Goal: Task Accomplishment & Management: Use online tool/utility

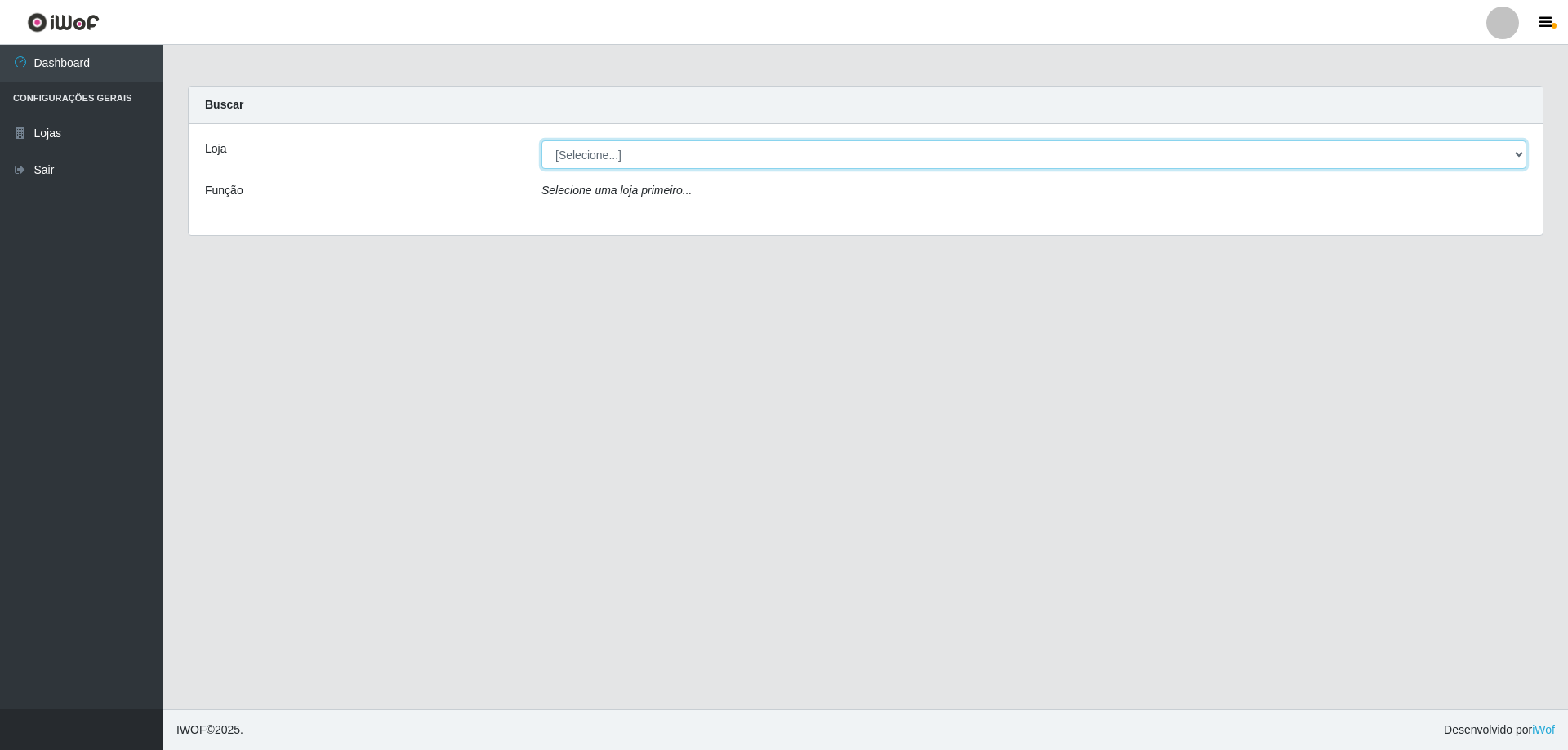
click at [1174, 141] on select "[Selecione...] SuperShow Bis - Avenida 6 SuperShow [GEOGRAPHIC_DATA]" at bounding box center [1034, 154] width 985 height 29
select select "60"
click at [541, 140] on select "[Selecione...] SuperShow Bis - Avenida 6 SuperShow [GEOGRAPHIC_DATA]" at bounding box center [1034, 154] width 985 height 29
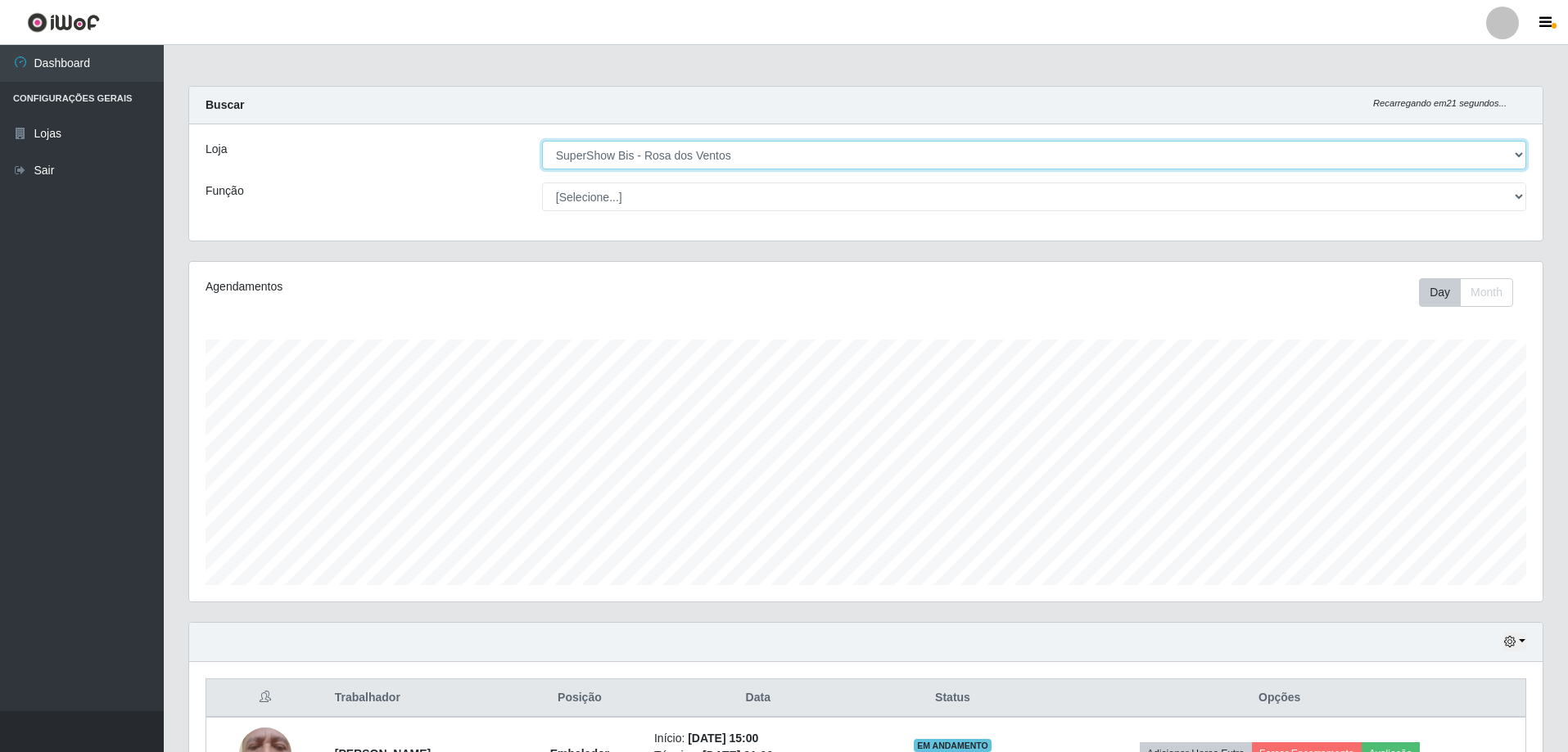
click at [702, 148] on select "[Selecione...] SuperShow Bis - Avenida 6 SuperShow [GEOGRAPHIC_DATA]" at bounding box center [1034, 154] width 984 height 29
click at [542, 140] on select "[Selecione...] SuperShow Bis - Avenida 6 SuperShow [GEOGRAPHIC_DATA]" at bounding box center [1034, 154] width 984 height 29
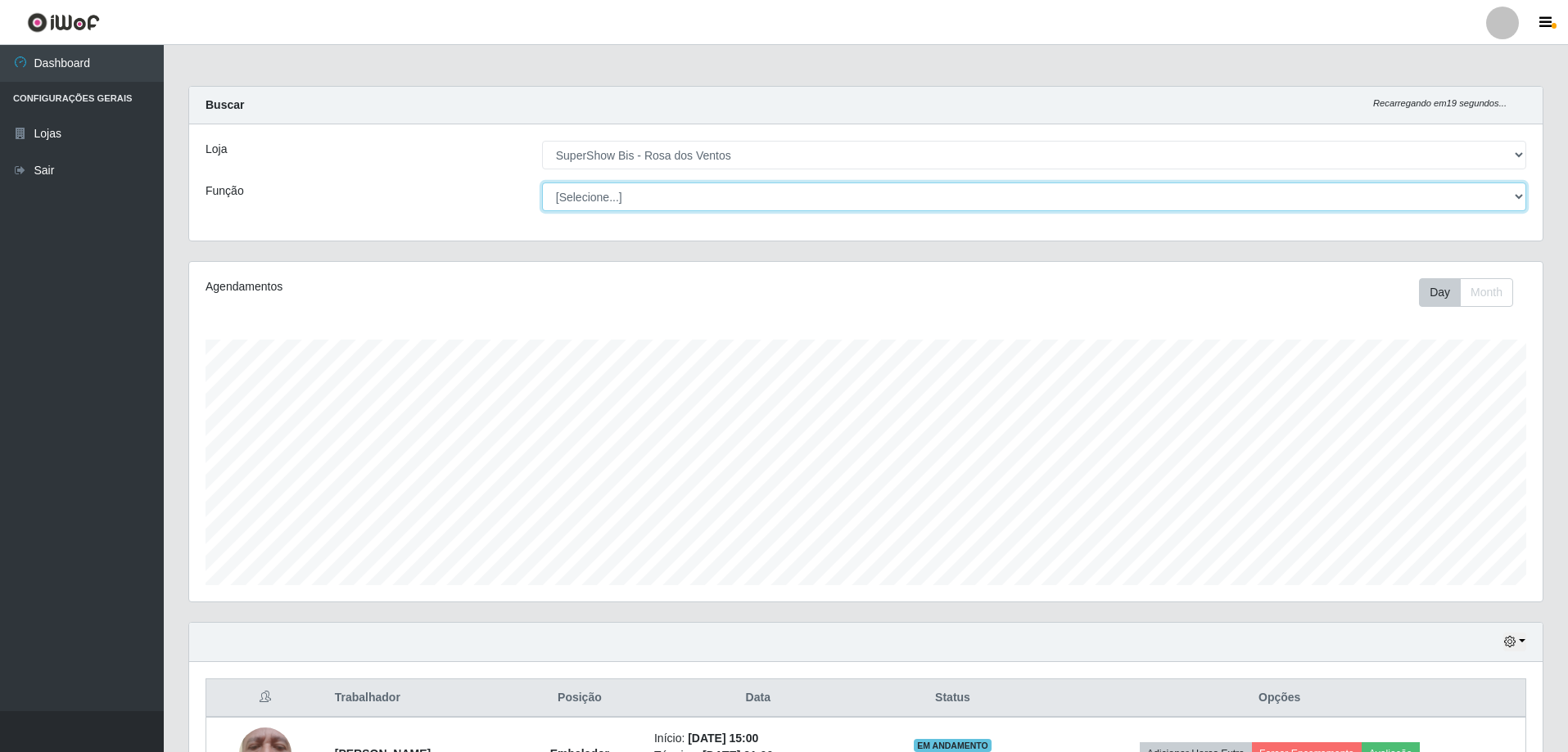
click at [682, 191] on select "[Selecione...] ASG ASG + ASG ++ Auxiliar de Cozinha Balconista de Açougue Balco…" at bounding box center [1034, 196] width 984 height 29
select select "1"
click at [542, 182] on select "[Selecione...] ASG ASG + ASG ++ Auxiliar de Cozinha Balconista de Açougue Balco…" at bounding box center [1034, 196] width 984 height 29
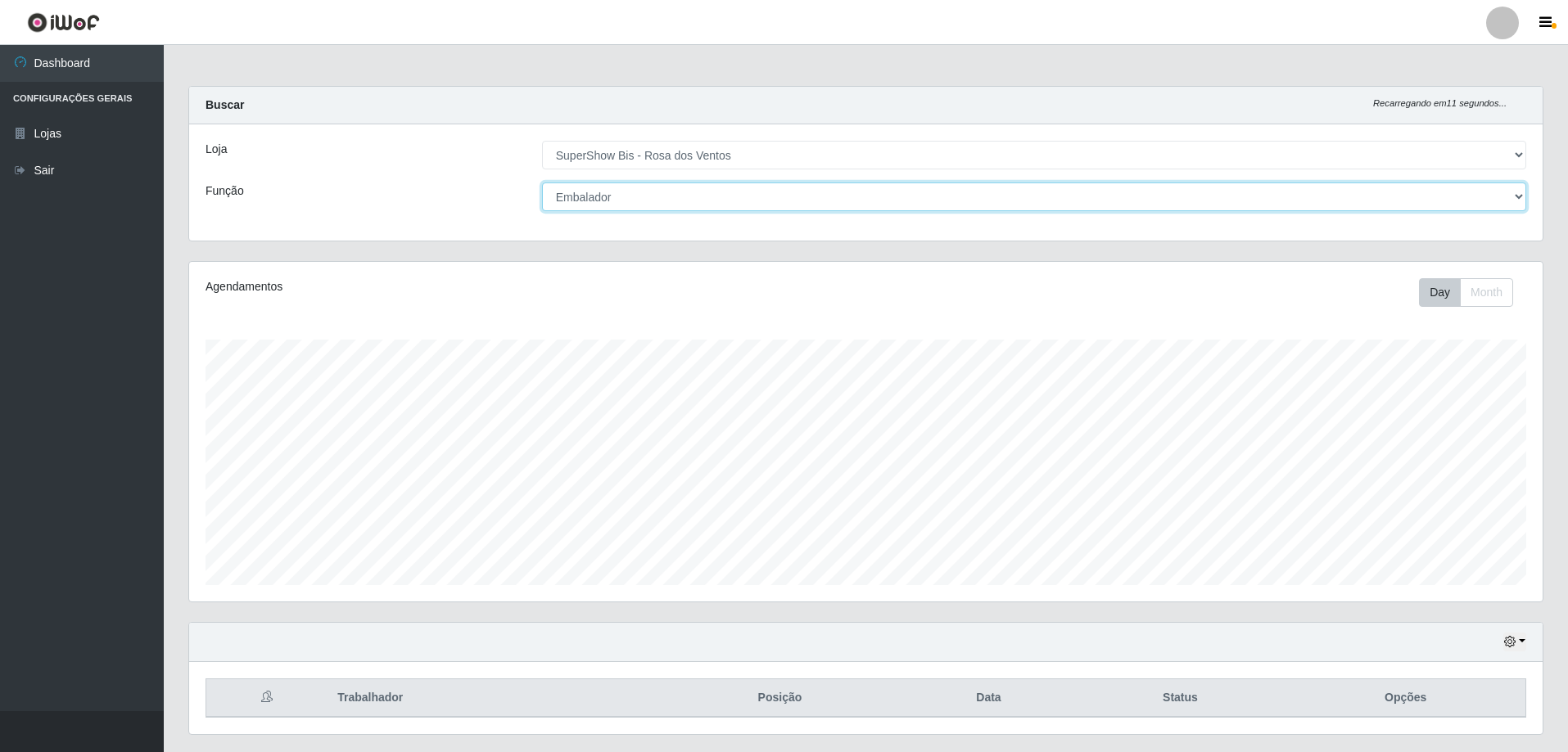
scroll to position [44, 0]
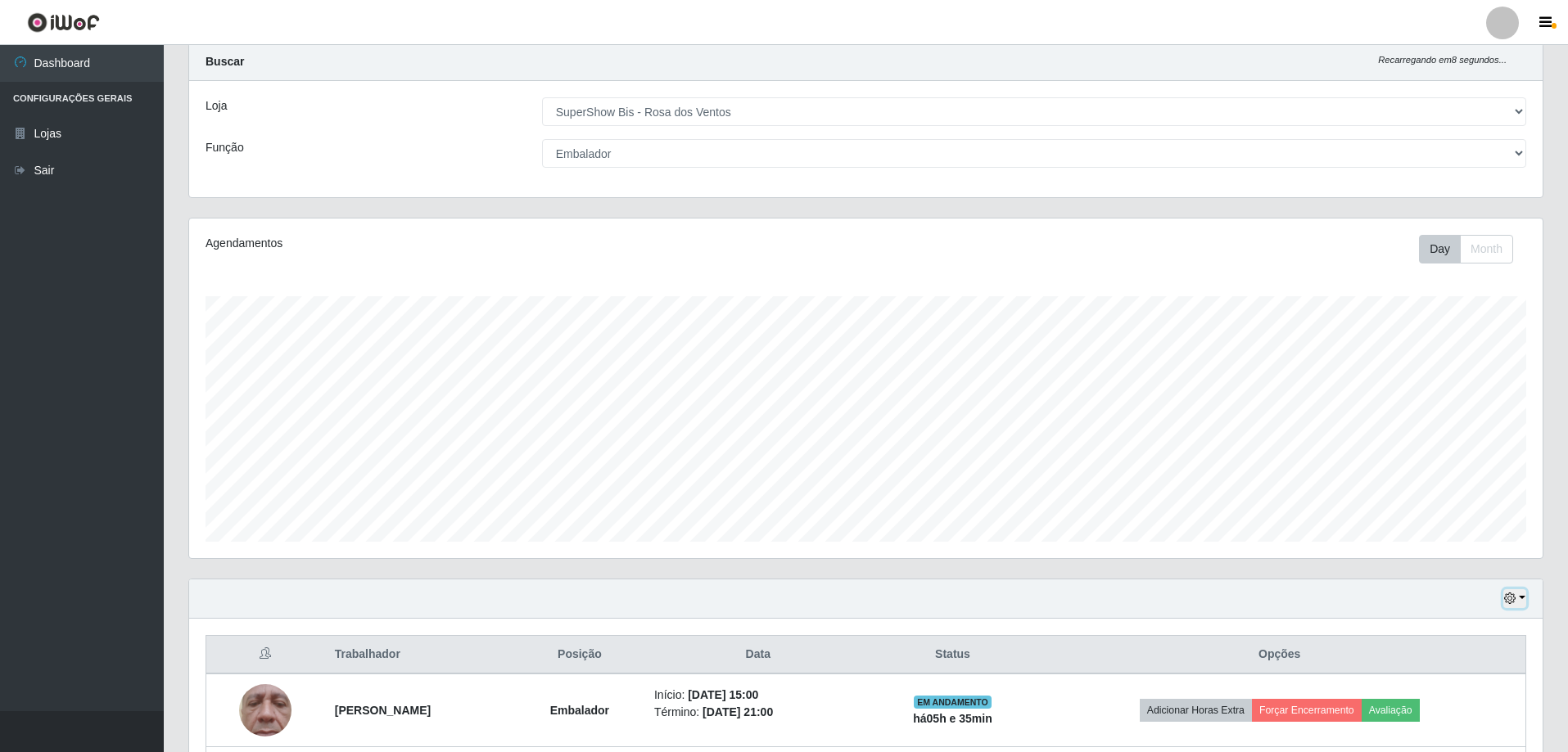
click at [1510, 592] on button "button" at bounding box center [1515, 599] width 23 height 19
click at [1461, 543] on button "1 Semana" at bounding box center [1461, 537] width 129 height 34
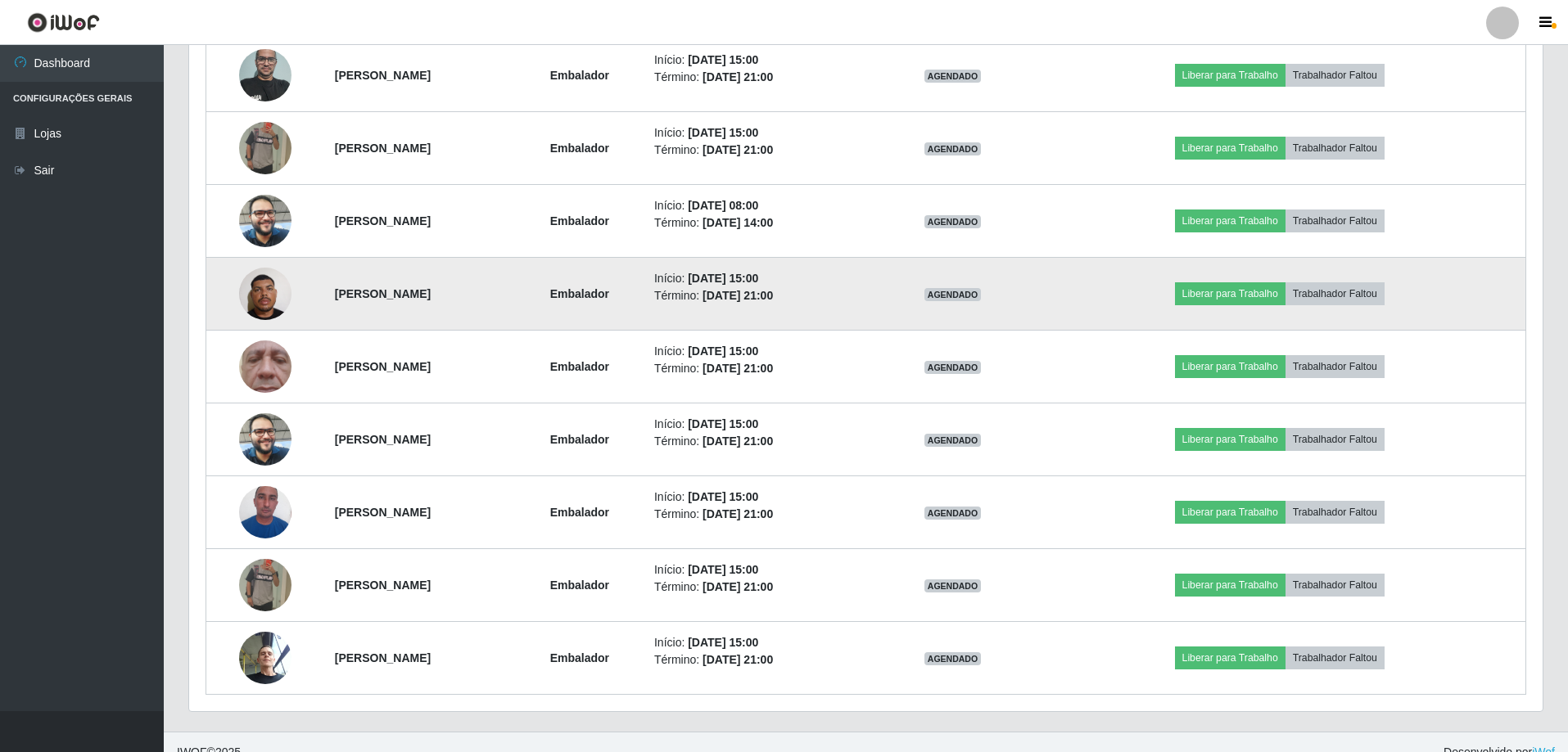
scroll to position [1573, 0]
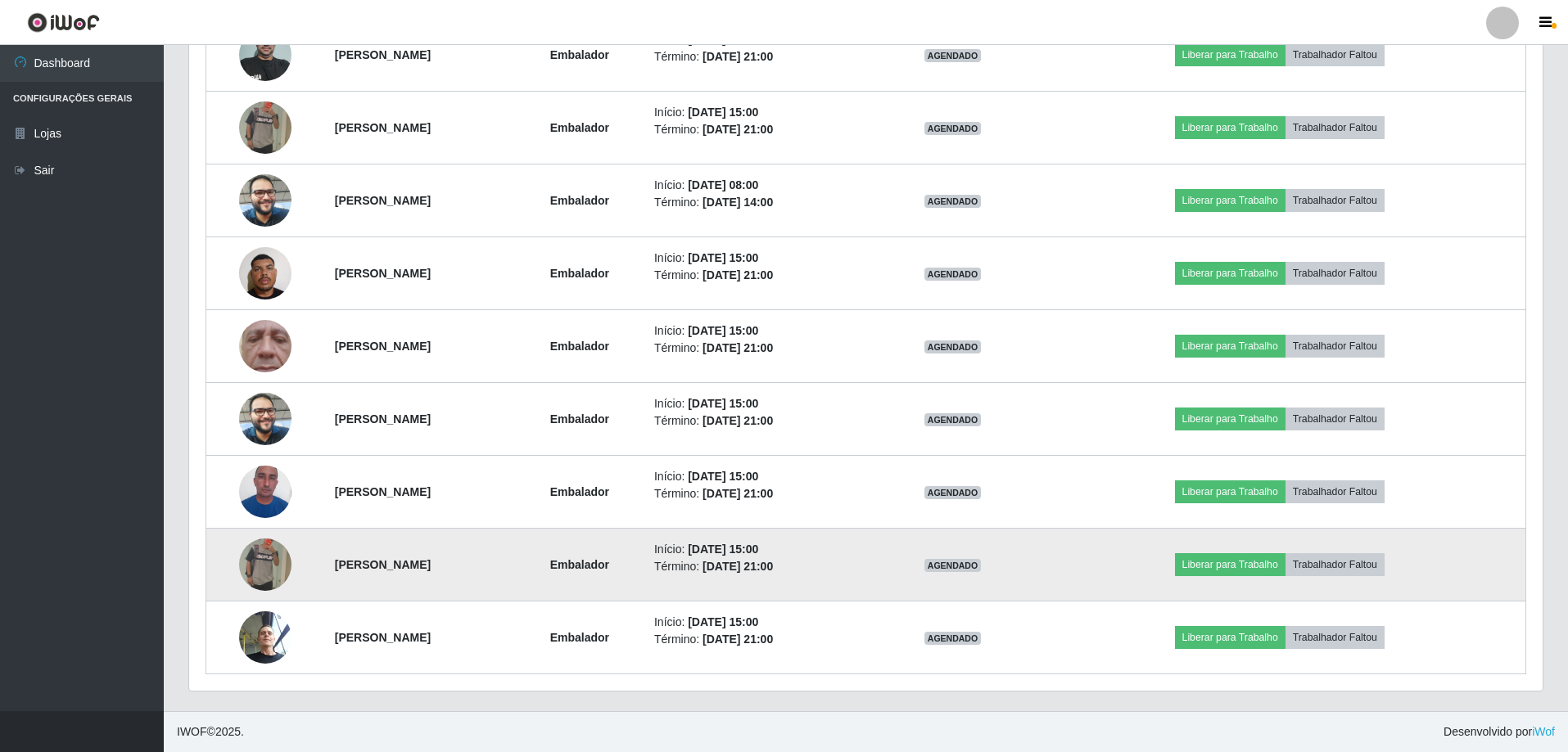
click at [261, 569] on img at bounding box center [265, 564] width 52 height 93
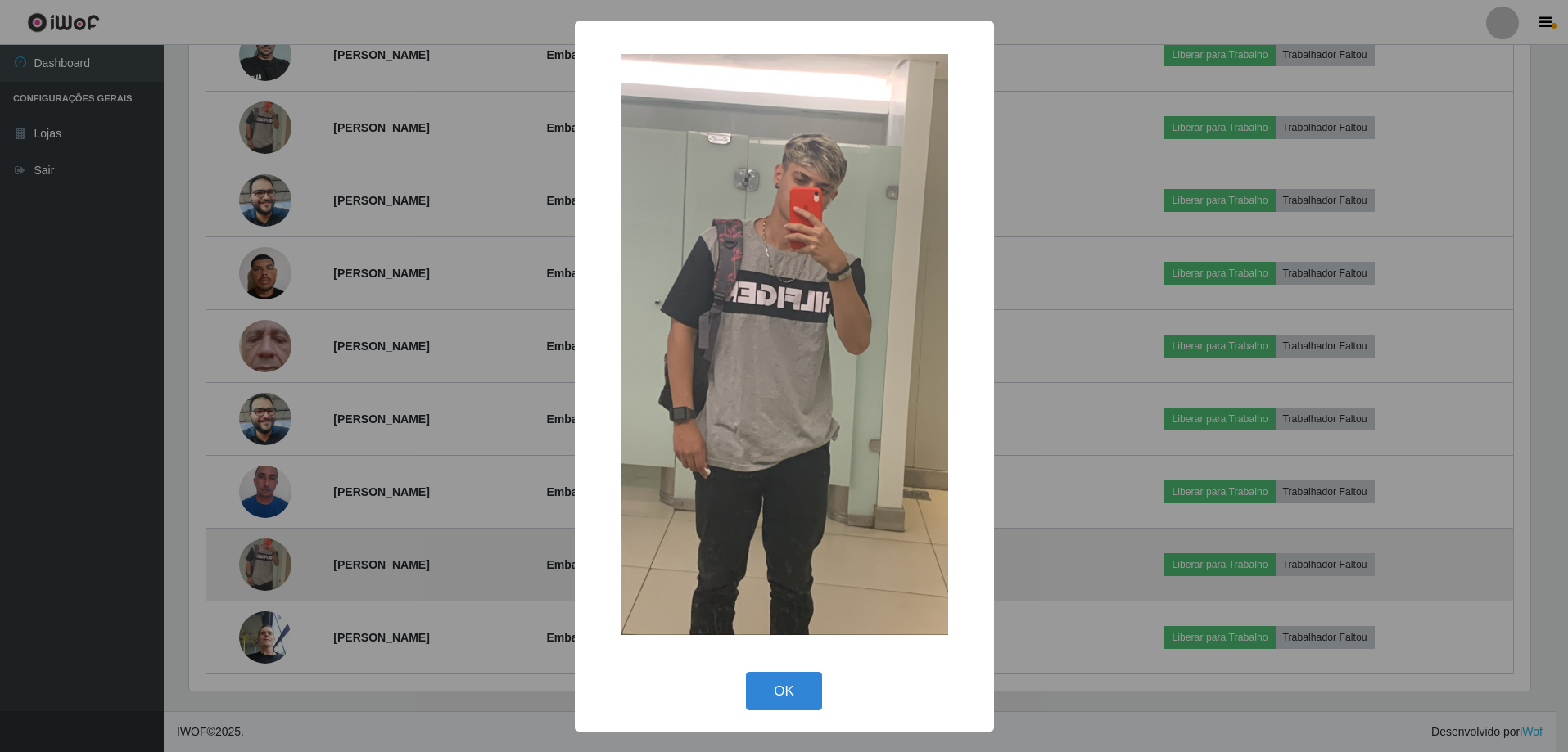
scroll to position [339, 1345]
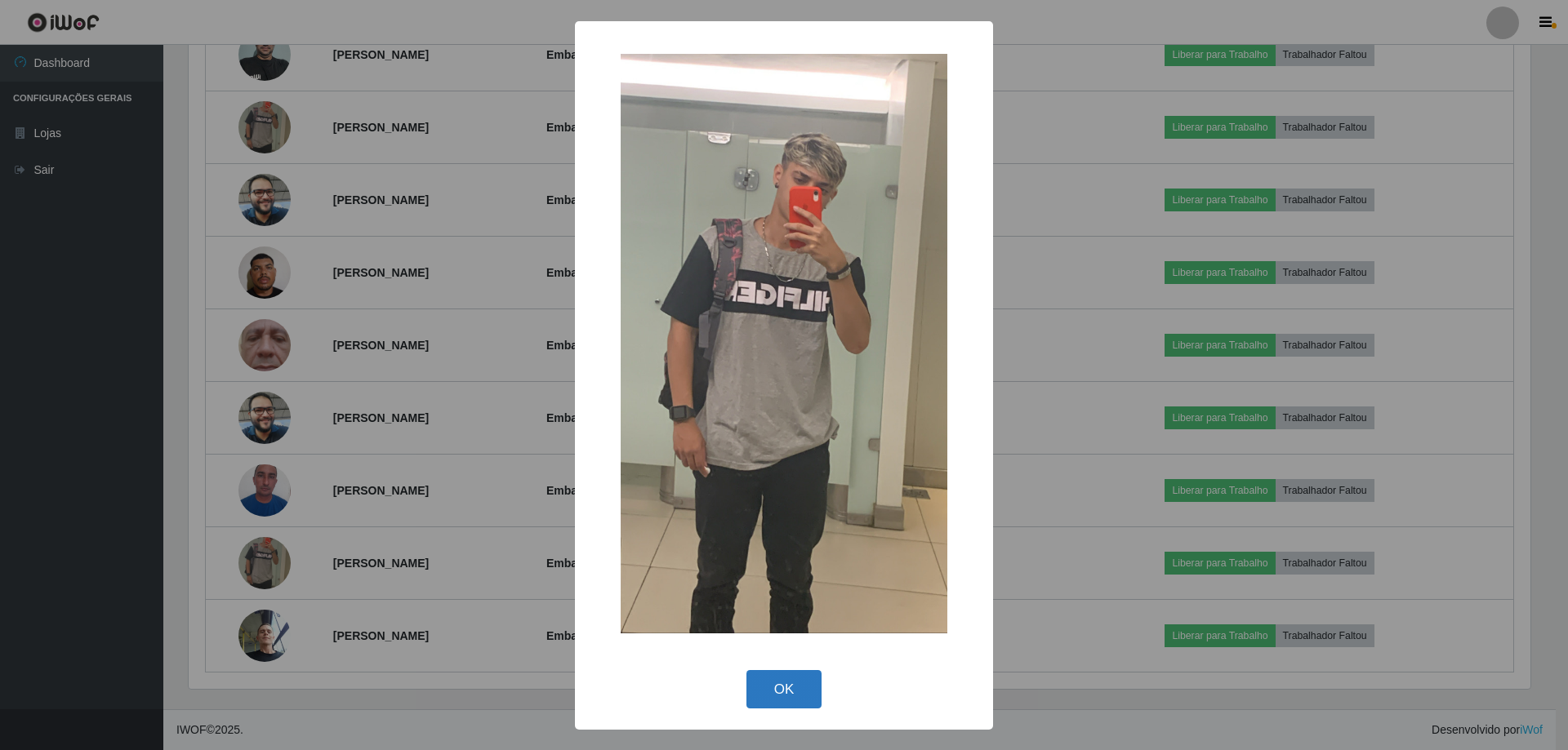
click at [792, 701] on button "OK" at bounding box center [784, 689] width 76 height 38
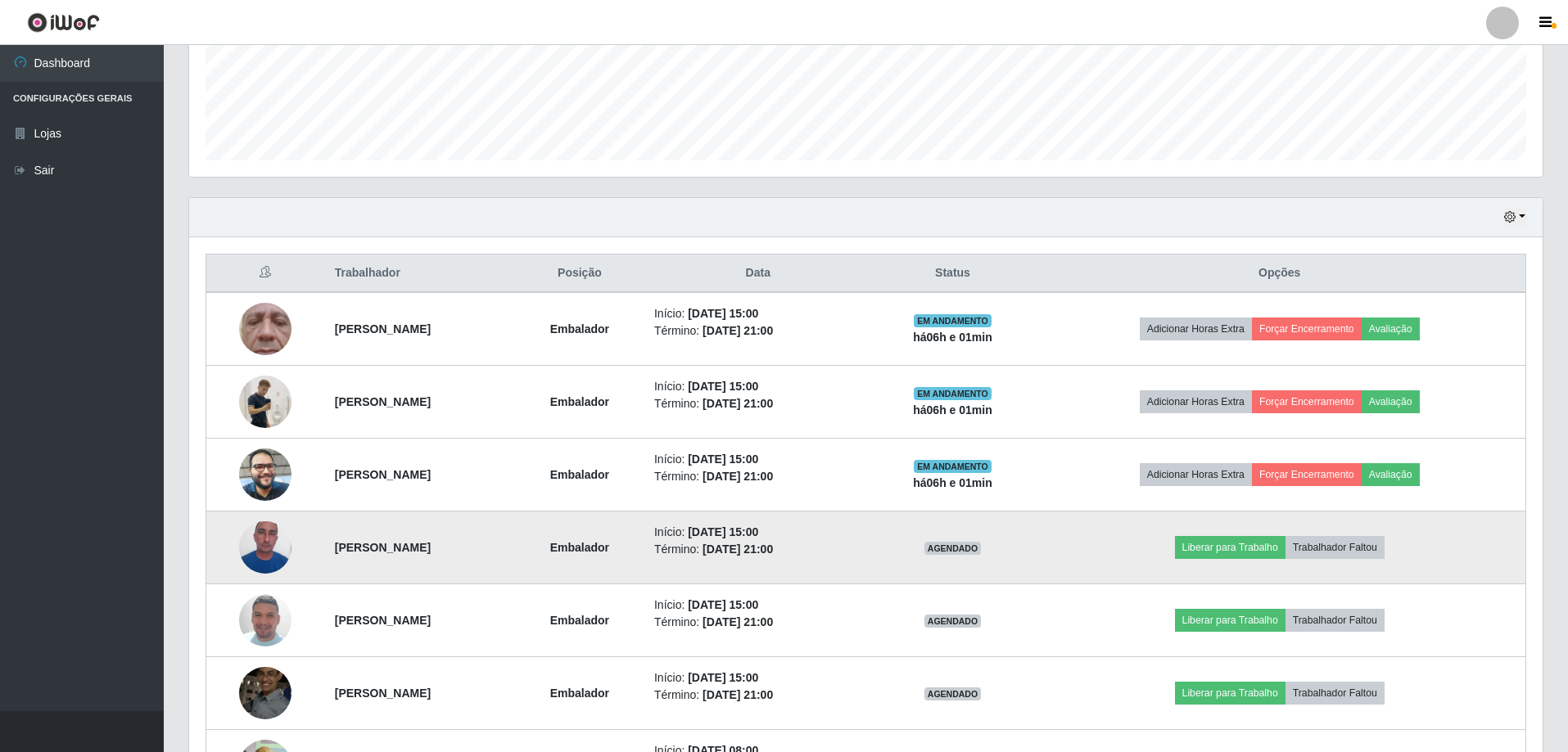
scroll to position [345, 0]
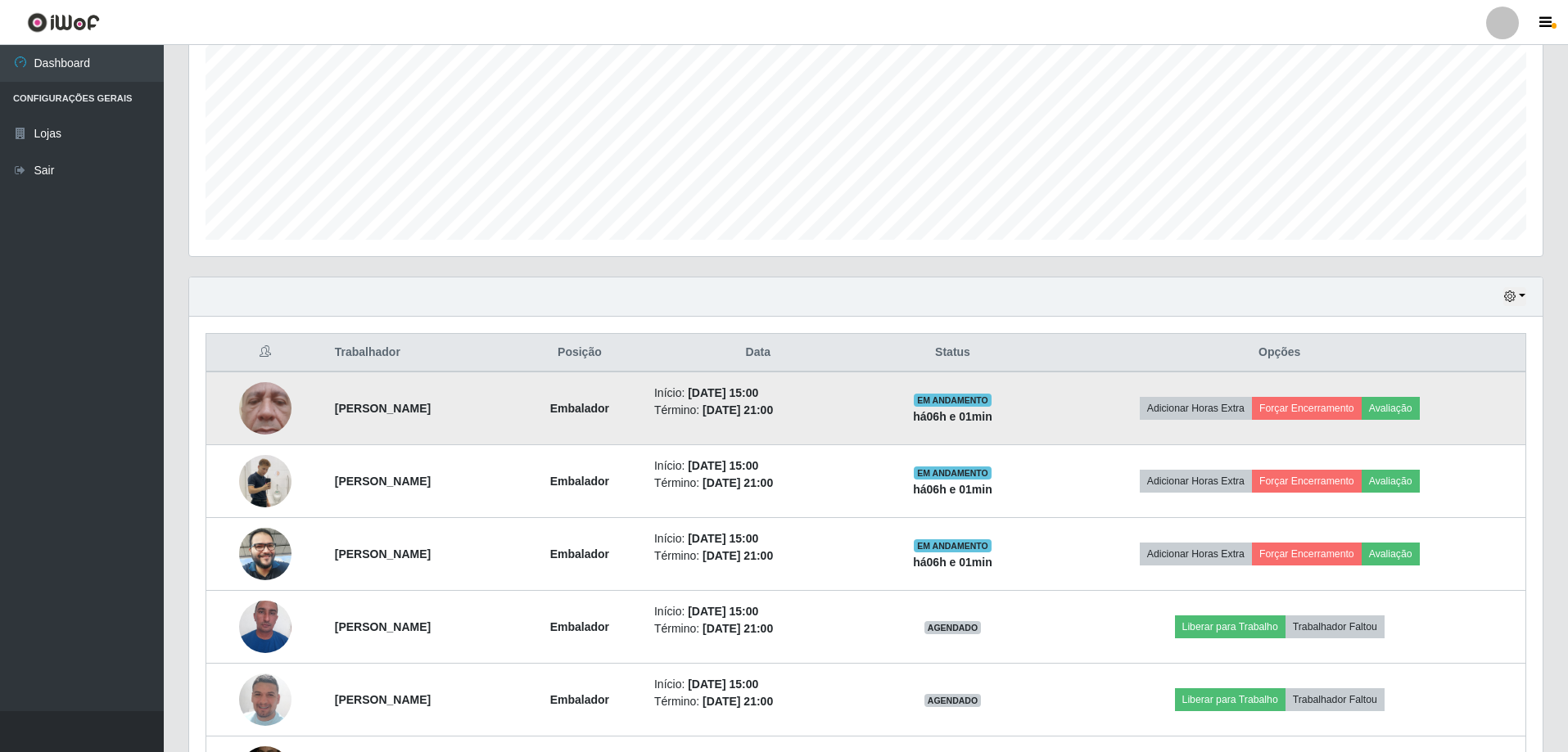
click at [1325, 394] on td "Adicionar Horas Extra Forçar Encerramento Avaliação" at bounding box center [1279, 408] width 492 height 73
click at [1328, 407] on button "Forçar Encerramento" at bounding box center [1307, 408] width 110 height 23
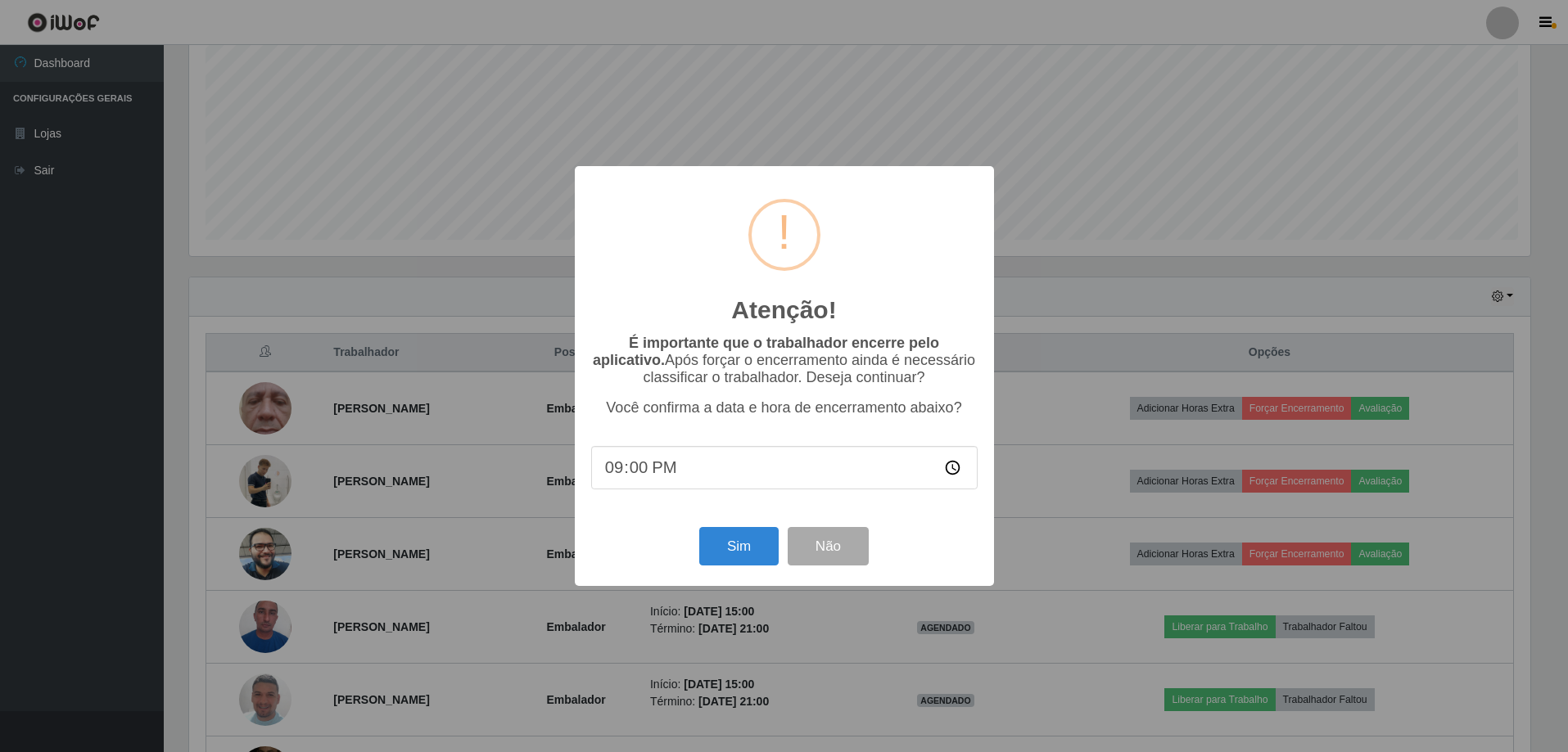
scroll to position [339, 1345]
click at [717, 550] on button "Sim" at bounding box center [740, 546] width 79 height 38
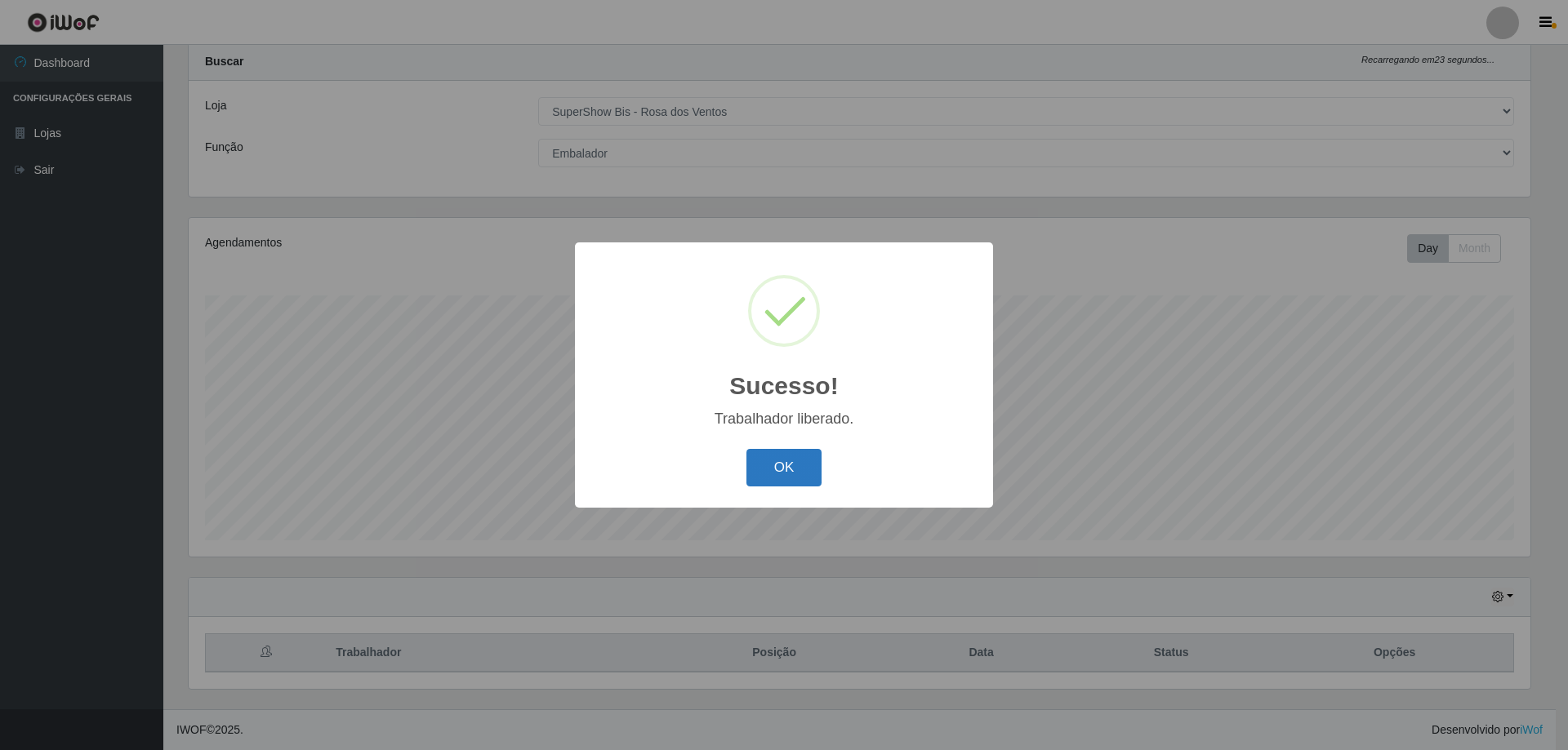
drag, startPoint x: 737, startPoint y: 445, endPoint x: 773, endPoint y: 460, distance: 39.0
click at [742, 448] on div "OK Cancel" at bounding box center [783, 466] width 385 height 46
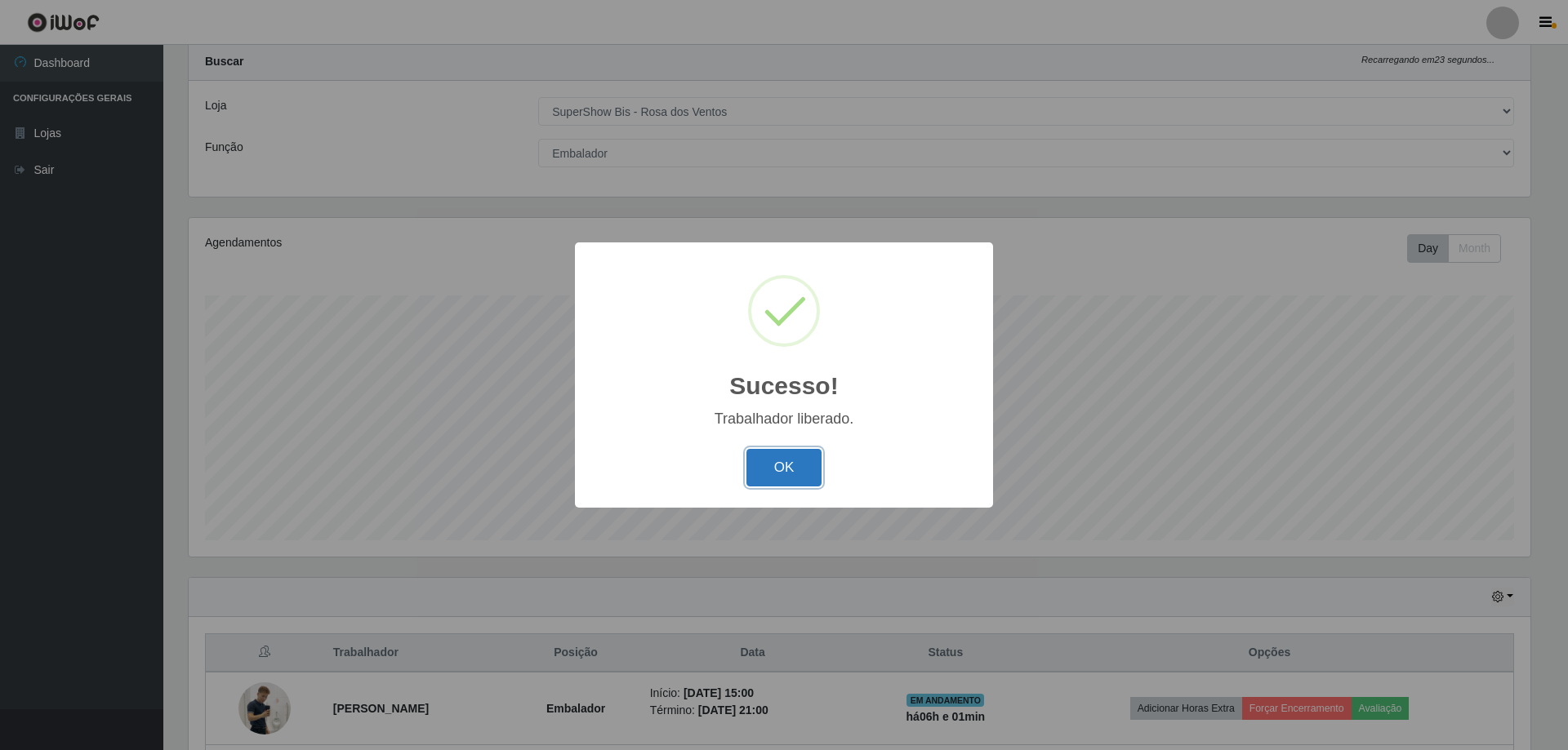
click at [781, 468] on button "OK" at bounding box center [784, 468] width 76 height 38
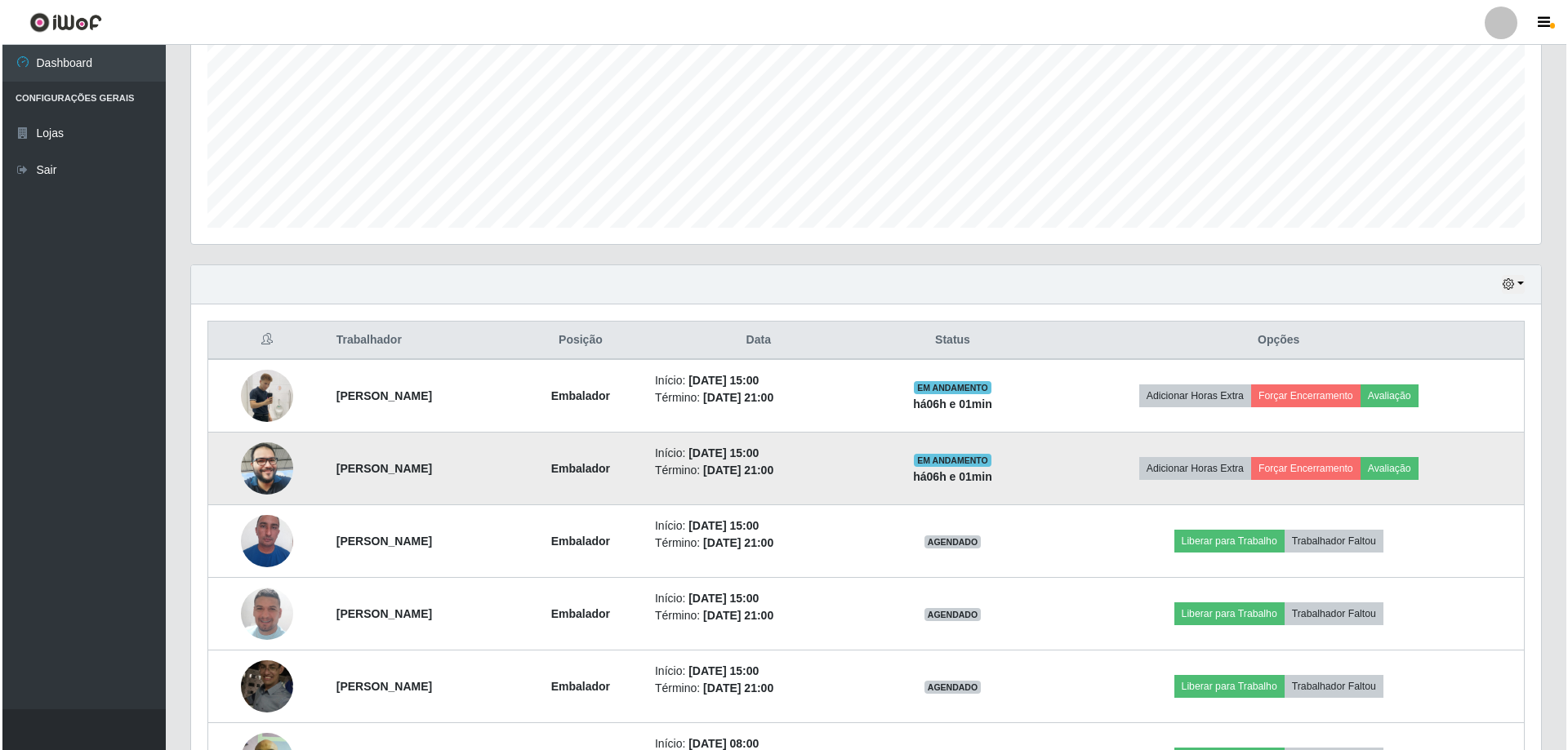
scroll to position [370, 0]
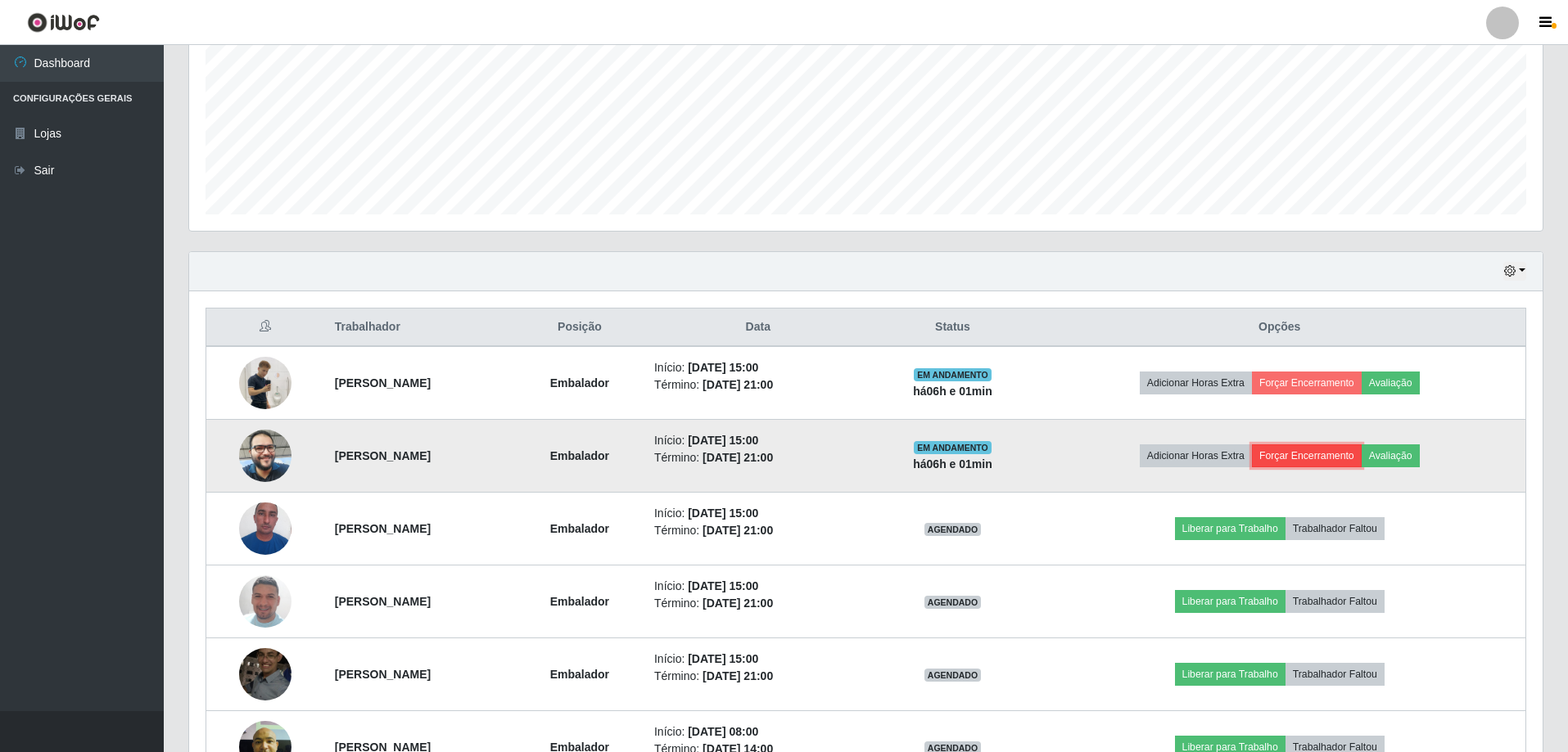
click at [1355, 453] on button "Forçar Encerramento" at bounding box center [1307, 455] width 110 height 23
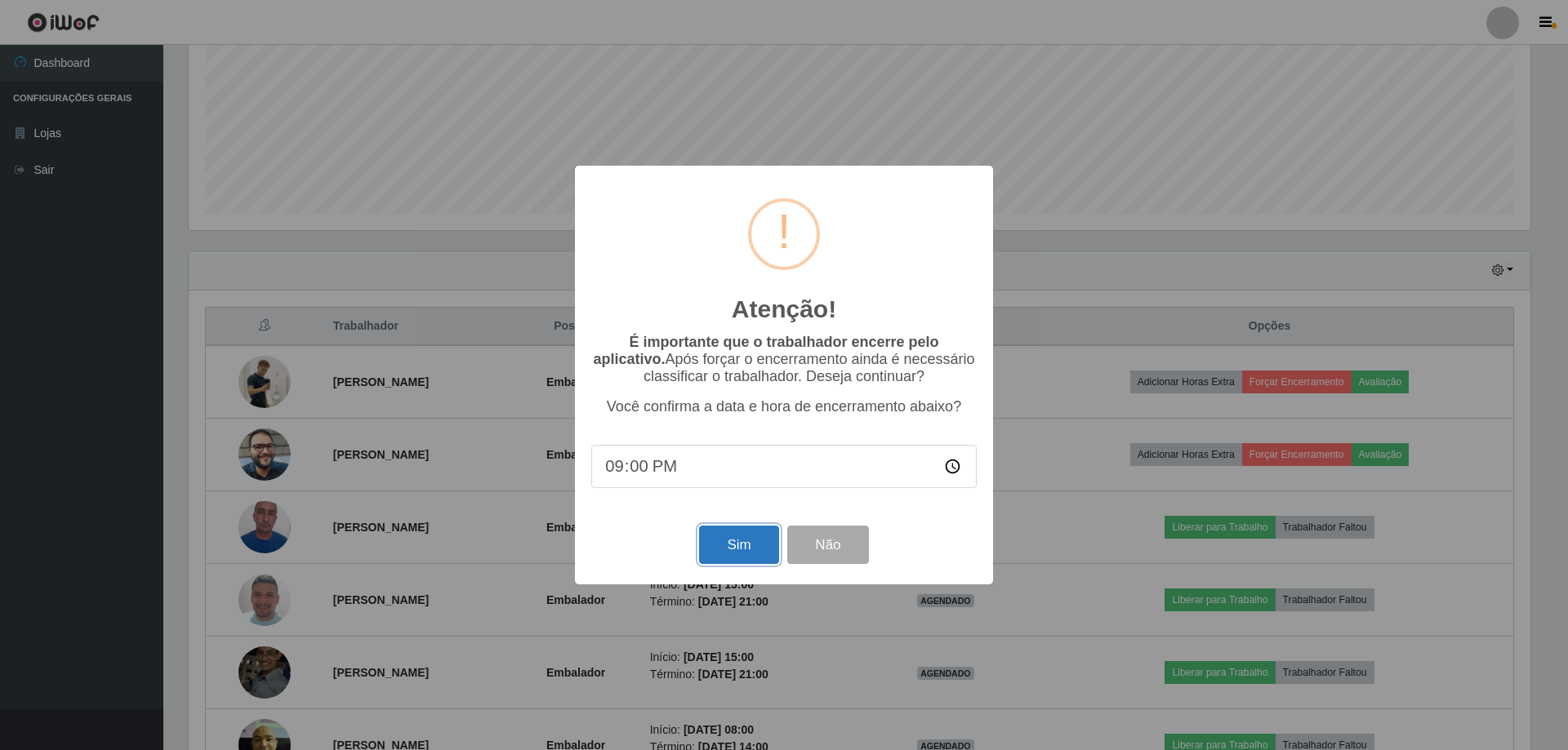
click at [718, 544] on button "Sim" at bounding box center [738, 545] width 79 height 38
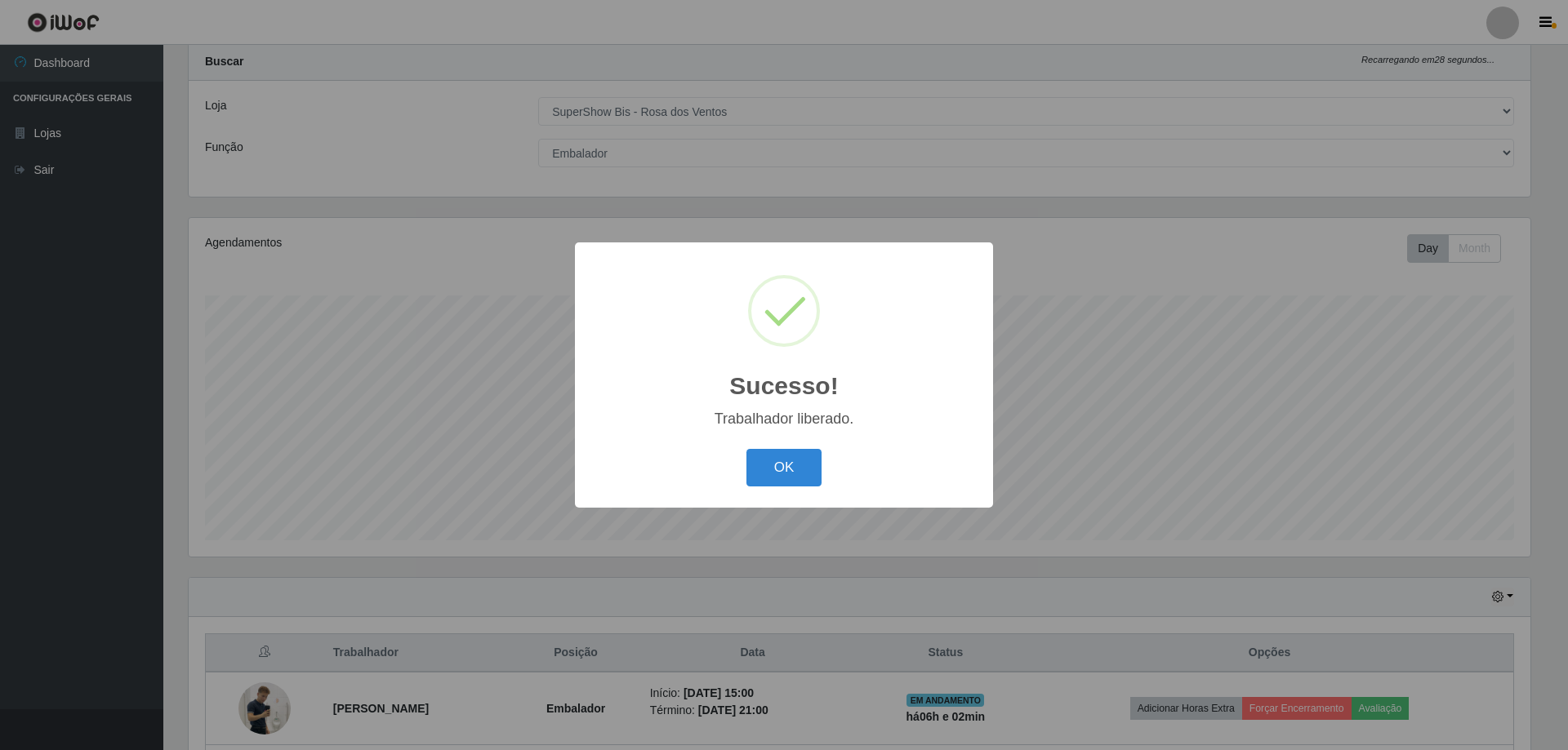
click at [734, 491] on div "OK Cancel" at bounding box center [783, 466] width 385 height 46
drag, startPoint x: 762, startPoint y: 472, endPoint x: 804, endPoint y: 474, distance: 42.0
click at [763, 472] on button "OK" at bounding box center [784, 468] width 76 height 38
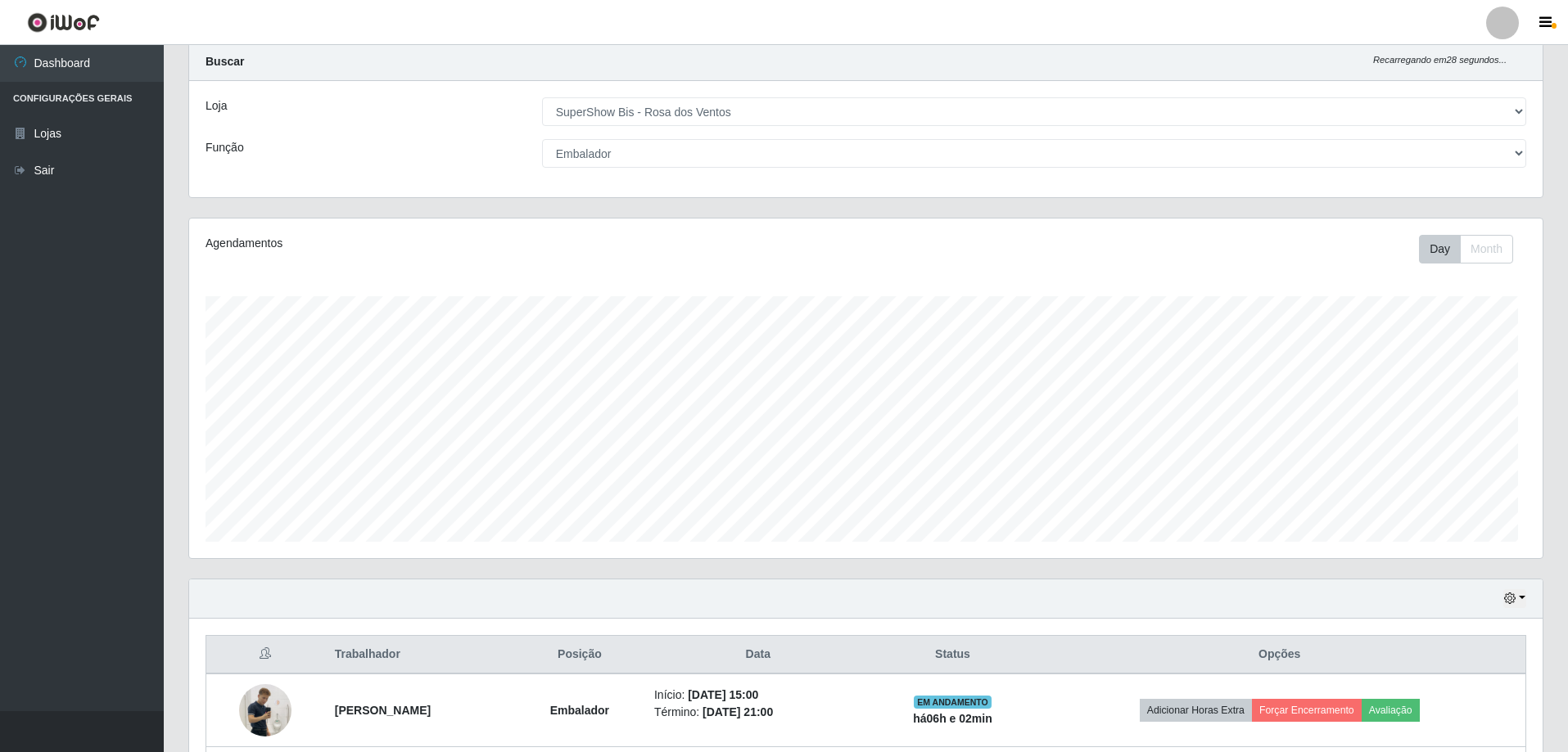
scroll to position [339, 1353]
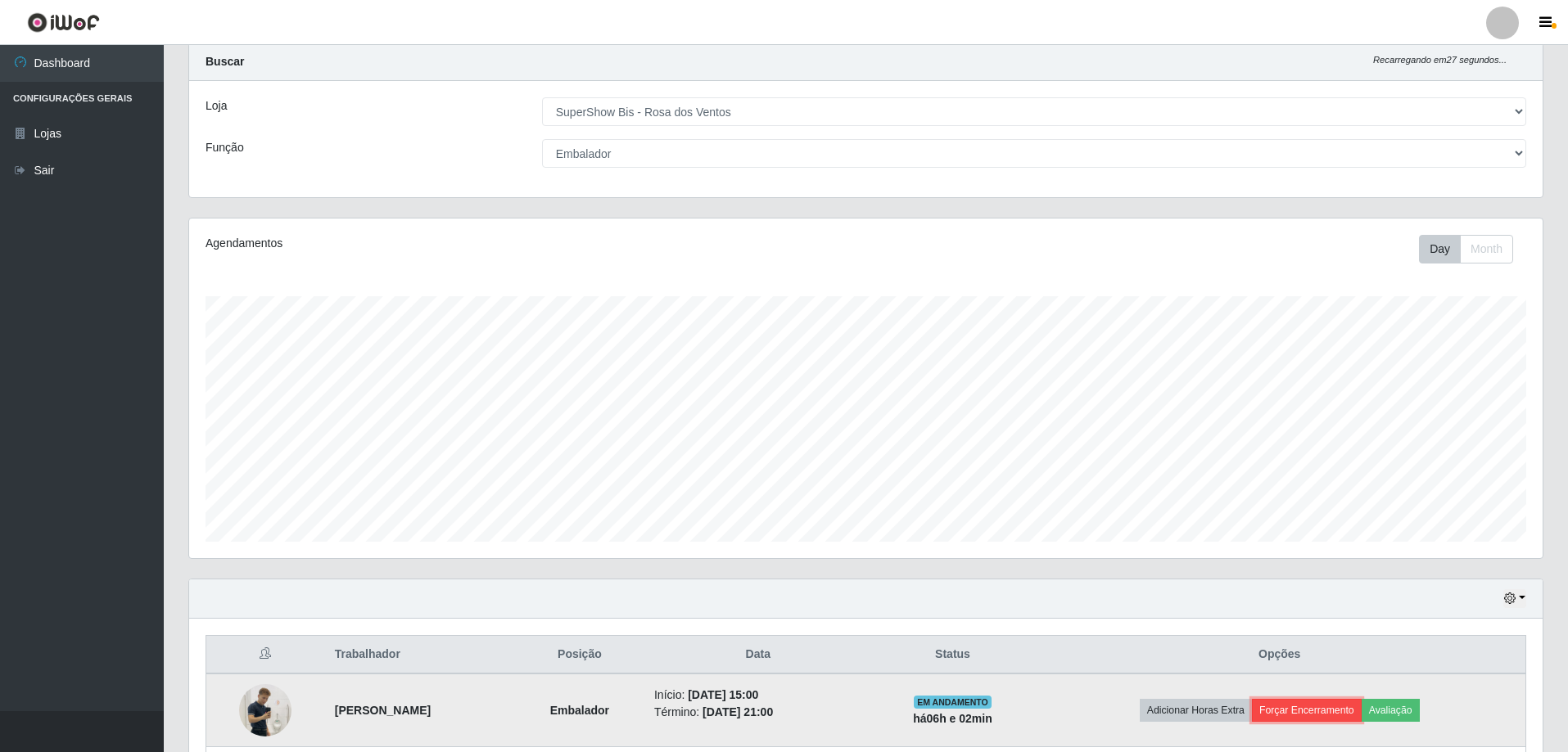
click at [1329, 706] on button "Forçar Encerramento" at bounding box center [1307, 710] width 110 height 23
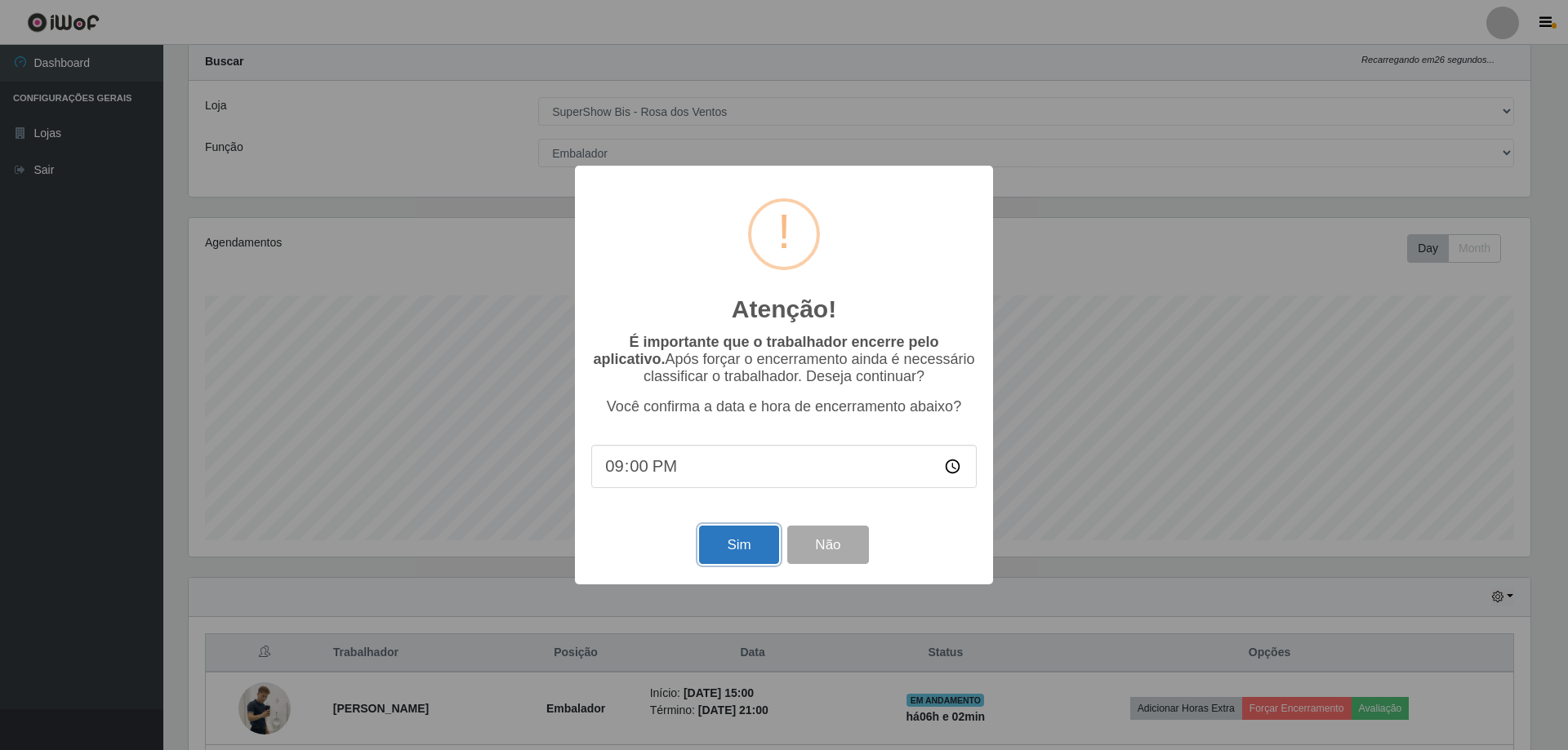
click at [724, 554] on button "Sim" at bounding box center [738, 545] width 79 height 38
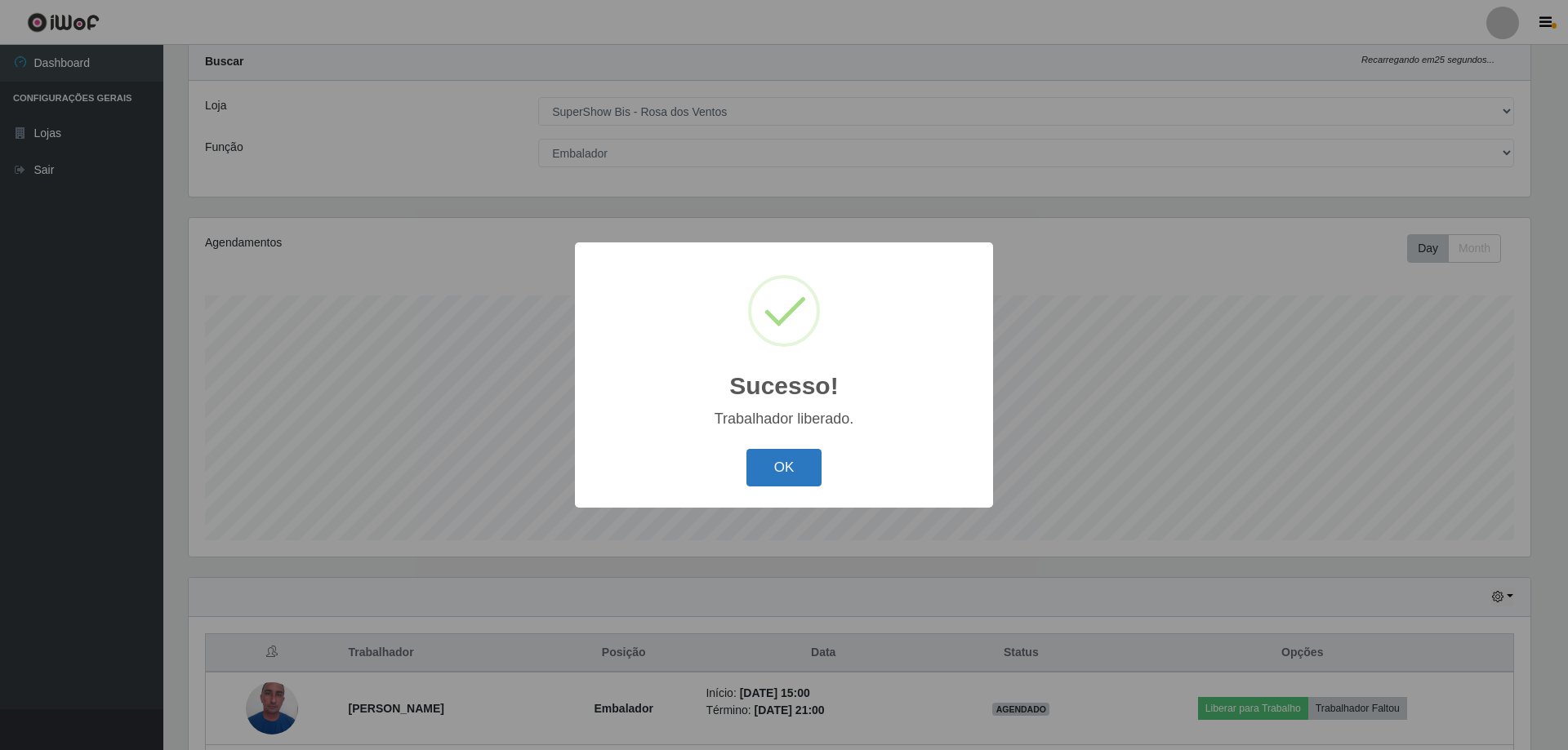
click at [802, 466] on button "OK" at bounding box center [784, 468] width 76 height 38
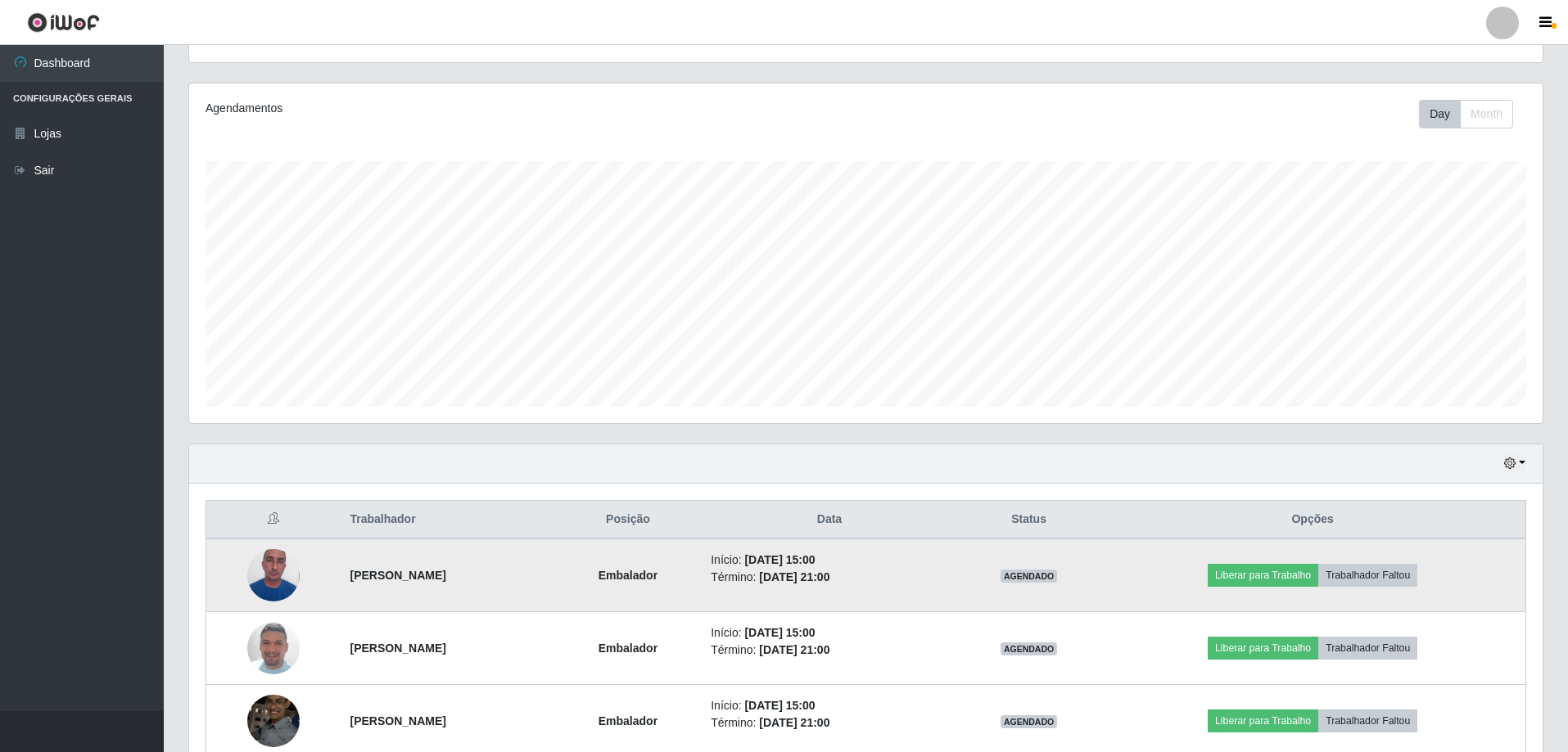
scroll to position [207, 0]
